Goal: Task Accomplishment & Management: Complete application form

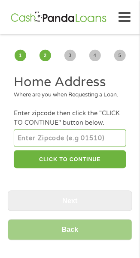
click at [36, 146] on input "number" at bounding box center [70, 138] width 112 height 17
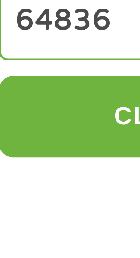
type input "64836"
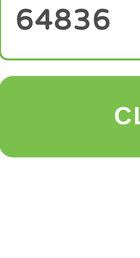
click at [39, 166] on button "CLICK TO CONTINUE" at bounding box center [70, 160] width 112 height 18
type input "64836"
type input "Carthage"
select select "[US_STATE]"
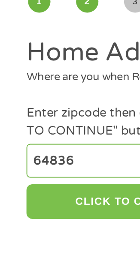
click at [58, 169] on button "CLICK TO CONTINUE" at bounding box center [70, 160] width 112 height 18
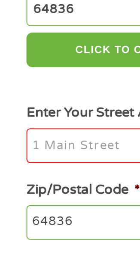
click at [26, 218] on input "Enter Your Street Address *" at bounding box center [70, 209] width 112 height 18
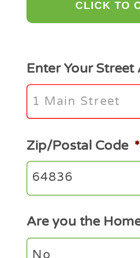
scroll to position [32, 0]
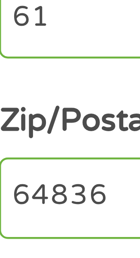
type input "615"
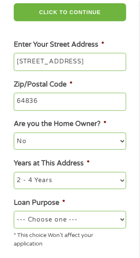
scroll to position [148, 0]
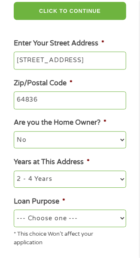
type input "[STREET_ADDRESS]"
click at [112, 188] on select "1 Year or less 1 - 2 Years 2 - 4 Years Over 4 Years" at bounding box center [70, 179] width 112 height 17
select select "60months"
click at [14, 181] on select "1 Year or less 1 - 2 Years 2 - 4 Years Over 4 Years" at bounding box center [70, 179] width 112 height 17
click at [69, 227] on select "--- Choose one --- Pay Bills Debt Consolidation Home Improvement Major Purchase…" at bounding box center [70, 218] width 112 height 17
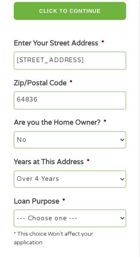
select select "shorttermcash"
click at [14, 220] on select "--- Choose one --- Pay Bills Debt Consolidation Home Improvement Major Purchase…" at bounding box center [70, 218] width 112 height 17
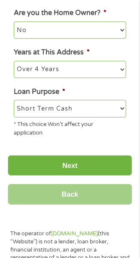
scroll to position [259, 0]
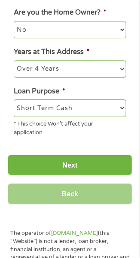
click at [87, 173] on input "Next" at bounding box center [70, 165] width 124 height 21
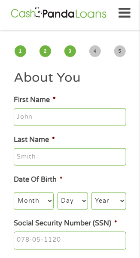
scroll to position [0, 0]
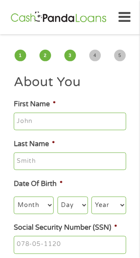
click at [36, 123] on input "First Name *" at bounding box center [70, 122] width 112 height 18
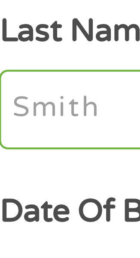
type input "[PERSON_NAME]"
click at [27, 157] on input "Last Name *" at bounding box center [70, 162] width 112 height 18
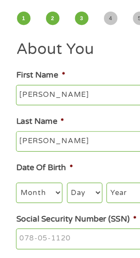
scroll to position [11, 0]
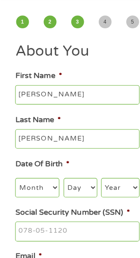
type input "[PERSON_NAME]"
click at [43, 197] on select "Month 1 2 3 4 5 6 7 8 9 10 11 12" at bounding box center [34, 194] width 40 height 17
select select "12"
click at [14, 187] on select "Month 1 2 3 4 5 6 7 8 9 10 11 12" at bounding box center [34, 194] width 40 height 17
click at [77, 195] on select "Day 1 2 3 4 5 6 7 8 9 10 11 12 13 14 15 16 17 18 19 20 21 22 23 24 25 26 27 28 …" at bounding box center [73, 194] width 30 height 17
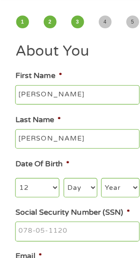
select select "15"
click at [58, 187] on select "Day 1 2 3 4 5 6 7 8 9 10 11 12 13 14 15 16 17 18 19 20 21 22 23 24 25 26 27 28 …" at bounding box center [73, 194] width 30 height 17
click at [117, 197] on select "Year [DATE] 2006 2005 2004 2003 2002 2001 2000 1999 1998 1997 1996 1995 1994 19…" at bounding box center [108, 194] width 35 height 17
select select "1962"
click at [91, 187] on select "Year [DATE] 2006 2005 2004 2003 2002 2001 2000 1999 1998 1997 1996 1995 1994 19…" at bounding box center [108, 194] width 35 height 17
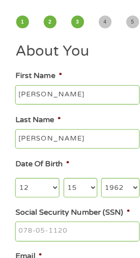
click at [32, 239] on input "Social Security Number (SSN) *" at bounding box center [70, 235] width 112 height 18
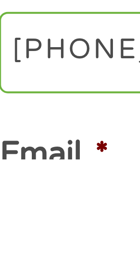
type input "489-82-0885"
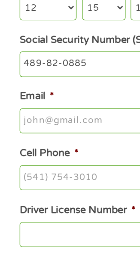
scroll to position [127, 0]
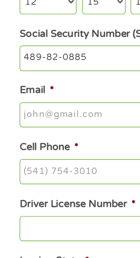
click at [30, 164] on input "Email *" at bounding box center [70, 158] width 112 height 18
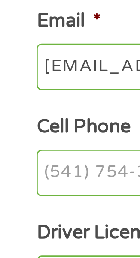
scroll to position [127, 0]
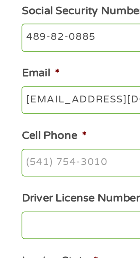
type input "[EMAIL_ADDRESS][DOMAIN_NAME]"
click at [24, 202] on input "Cell Phone *" at bounding box center [70, 198] width 112 height 18
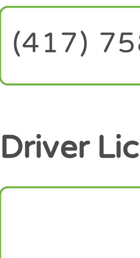
type input "[PHONE_NUMBER]"
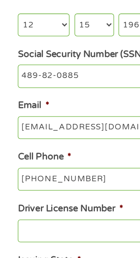
click at [44, 241] on input "Driver License Number *" at bounding box center [70, 238] width 112 height 18
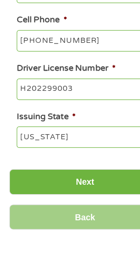
scroll to position [246, 0]
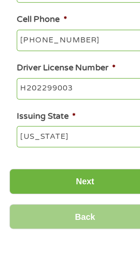
type input "H202299003"
click at [86, 202] on input "Next" at bounding box center [70, 195] width 124 height 21
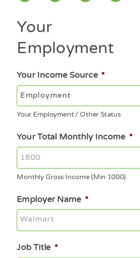
scroll to position [0, 0]
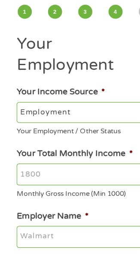
click at [27, 181] on input "Your Total Monthly Income *" at bounding box center [70, 190] width 112 height 18
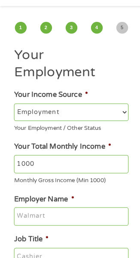
scroll to position [25, 0]
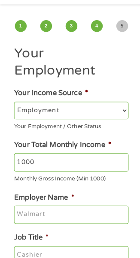
type input "1000"
click at [39, 207] on input "Employer Name *" at bounding box center [70, 216] width 112 height 18
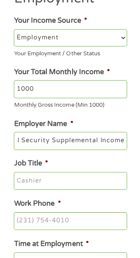
scroll to position [102, 0]
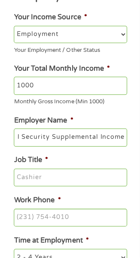
type input "Social Security Supplemental Income"
click at [33, 170] on input "Job Title *" at bounding box center [70, 179] width 112 height 18
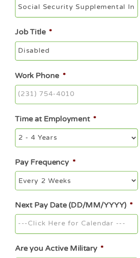
scroll to position [234, 0]
type input "Disabled"
click at [30, 78] on input "Work Phone *" at bounding box center [70, 87] width 112 height 18
type input "(___) ___-____"
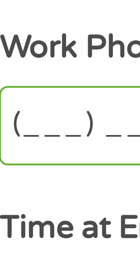
click at [21, 78] on input "(___) ___-____" at bounding box center [70, 87] width 112 height 18
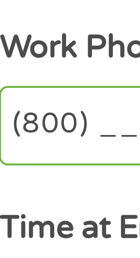
type input "(800) 0__-____"
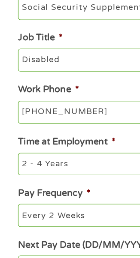
click at [71, 78] on input "[PHONE_NUMBER]" at bounding box center [70, 87] width 112 height 18
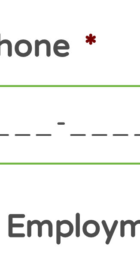
click at [41, 78] on input "(___) ___-____" at bounding box center [70, 87] width 112 height 18
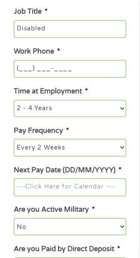
click at [27, 60] on input "(___) ___-____" at bounding box center [70, 69] width 112 height 18
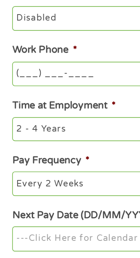
scroll to position [252, 0]
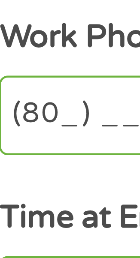
type input "(800) ___-____"
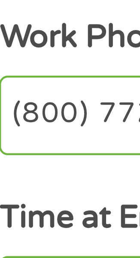
type input "[PHONE_NUMBER]"
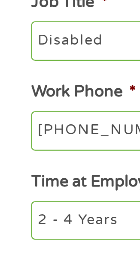
scroll to position [251, 0]
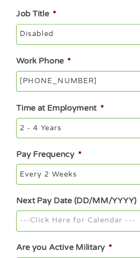
click at [68, 100] on select "--- Choose one --- 1 Year or less 1 - 2 Years 2 - 4 Years Over 4 Years" at bounding box center [70, 108] width 112 height 17
select select "60months"
click at [14, 100] on select "--- Choose one --- 1 Year or less 1 - 2 Years 2 - 4 Years Over 4 Years" at bounding box center [70, 108] width 112 height 17
click at [73, 139] on select "--- Choose one --- Every 2 Weeks Every Week Monthly Semi-Monthly" at bounding box center [70, 147] width 112 height 17
select select "monthly"
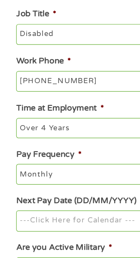
click at [14, 139] on select "--- Choose one --- Every 2 Weeks Every Week Monthly Semi-Monthly" at bounding box center [70, 147] width 112 height 17
click at [40, 179] on input "Next Pay Date (DD/MM/YYYY) *" at bounding box center [70, 188] width 112 height 18
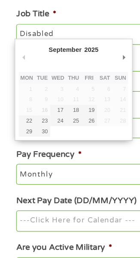
type input "[DATE]"
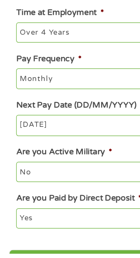
scroll to position [290, 0]
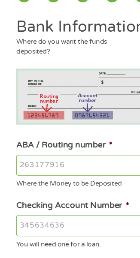
scroll to position [0, 0]
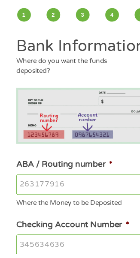
click at [30, 197] on input "ABA / Routing number *" at bounding box center [70, 200] width 112 height 18
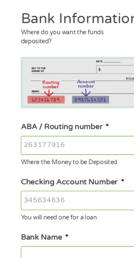
scroll to position [26, 0]
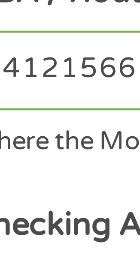
type input "041215663"
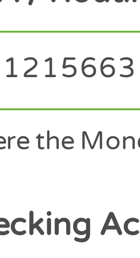
type input "[PERSON_NAME] BANK"
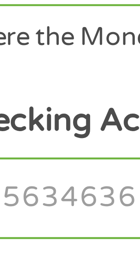
type input "041215663"
click at [32, 224] on input "Checking Account Number *" at bounding box center [70, 225] width 112 height 18
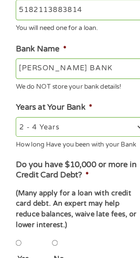
scroll to position [211, 0]
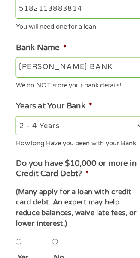
type input "5182113883814"
click at [110, 140] on select "2 - 4 Years 6 - 12 Months 1 - 2 Years Over 4 Years" at bounding box center [70, 142] width 112 height 17
select select "24months"
click at [14, 136] on select "2 - 4 Years 6 - 12 Months 1 - 2 Years Over 4 Years" at bounding box center [70, 142] width 112 height 17
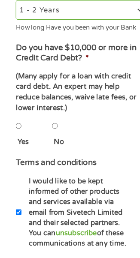
scroll to position [309, 0]
click at [57, 156] on li "No" at bounding box center [60, 150] width 31 height 27
click at [50, 154] on input "No" at bounding box center [47, 145] width 5 height 17
radio input "true"
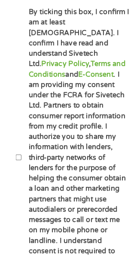
scroll to position [553, 0]
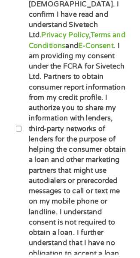
click at [19, 151] on input "By ticking this box, I confirm I am at least [DEMOGRAPHIC_DATA]. I confirm I ha…" at bounding box center [16, 148] width 5 height 17
checkbox input "true"
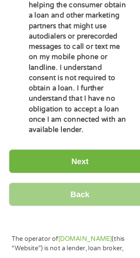
scroll to position [681, 0]
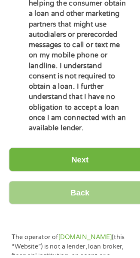
click at [86, 169] on input "Next" at bounding box center [70, 175] width 124 height 21
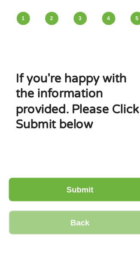
scroll to position [0, 0]
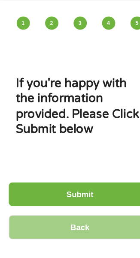
click at [84, 204] on input "Submit" at bounding box center [70, 205] width 124 height 21
